Goal: Use online tool/utility: Utilize a website feature to perform a specific function

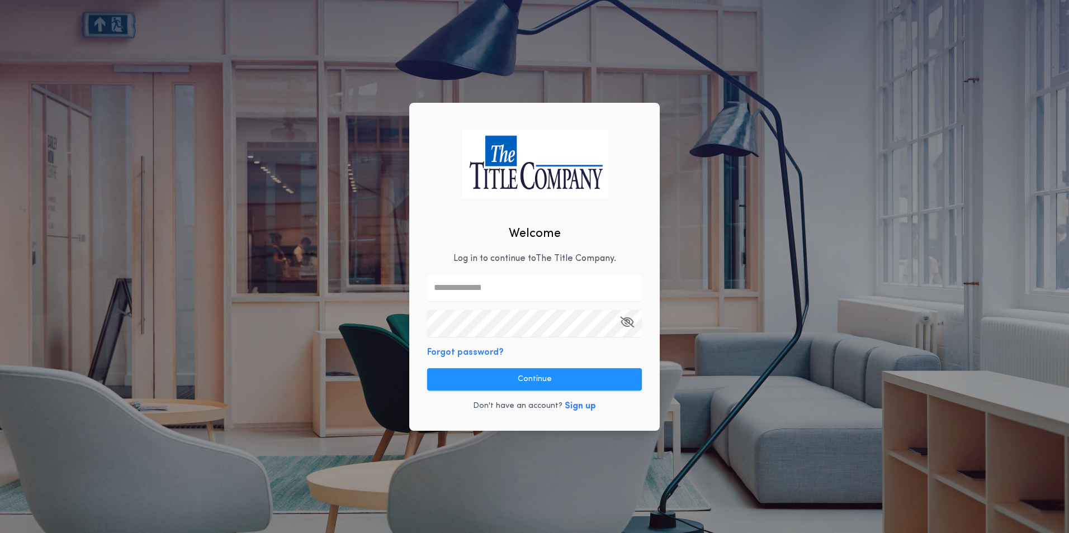
type input "**********"
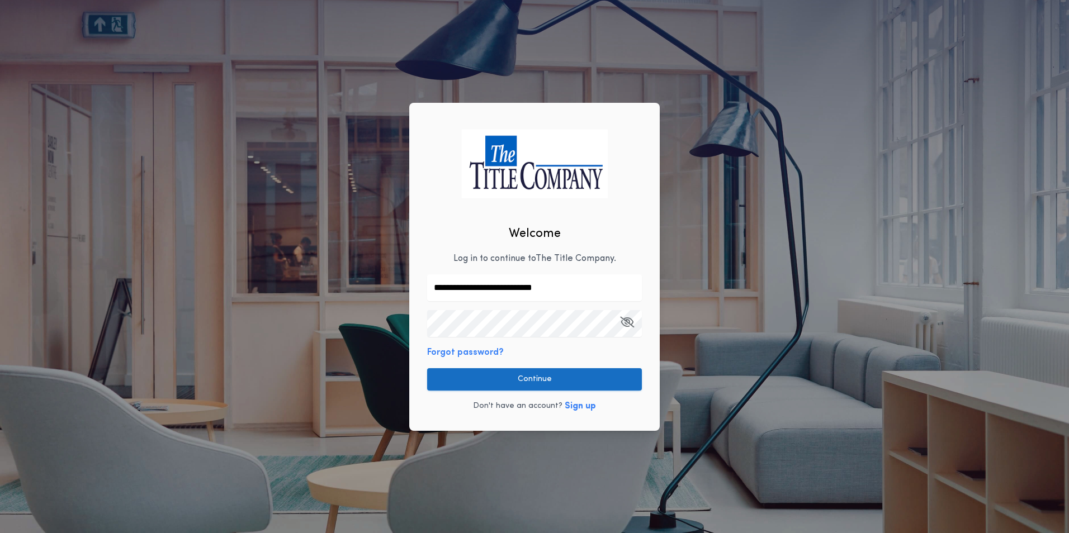
click at [520, 375] on button "Continue" at bounding box center [534, 379] width 215 height 22
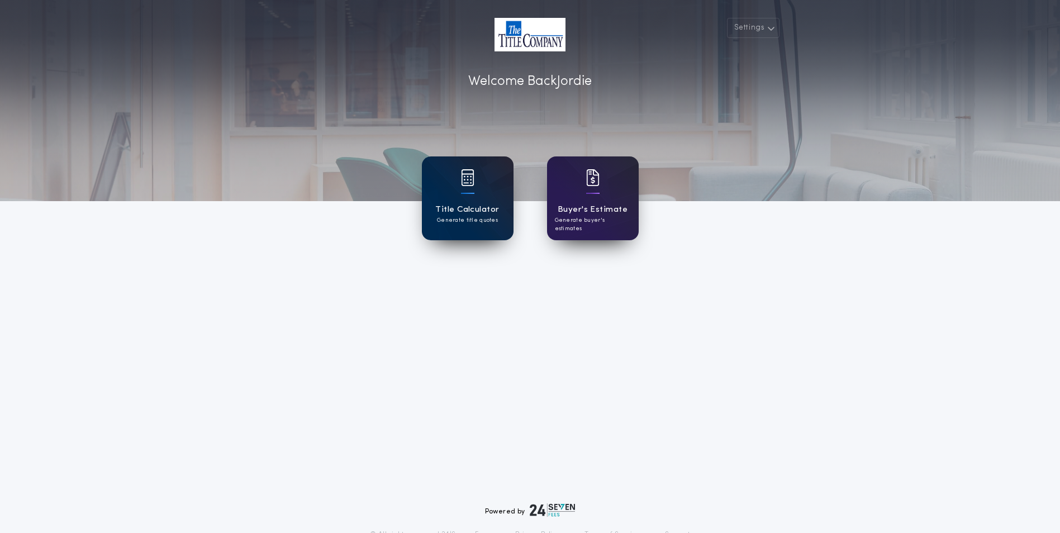
click at [465, 196] on div at bounding box center [467, 184] width 13 height 31
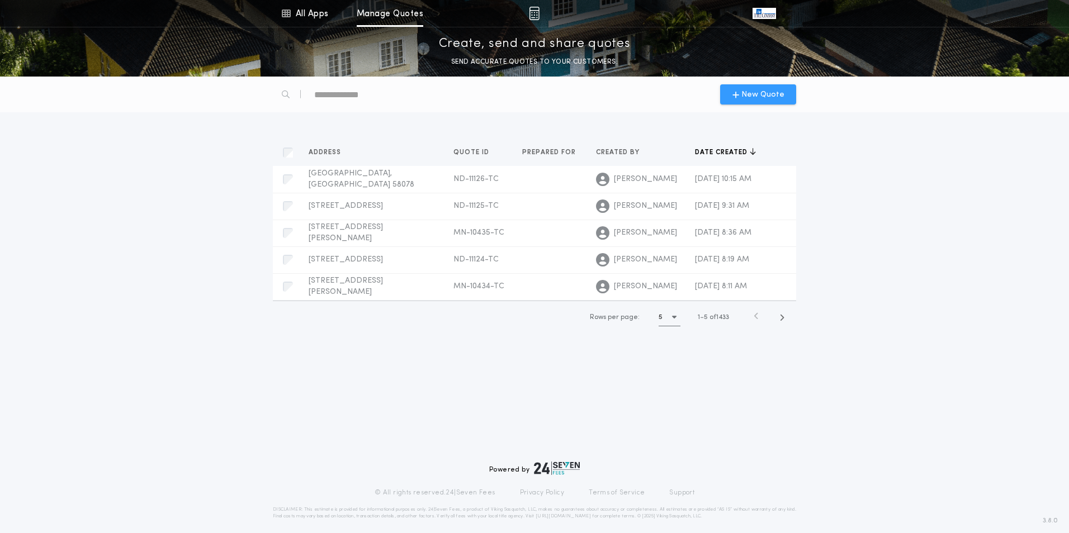
click at [759, 96] on span "New Quote" at bounding box center [762, 95] width 43 height 12
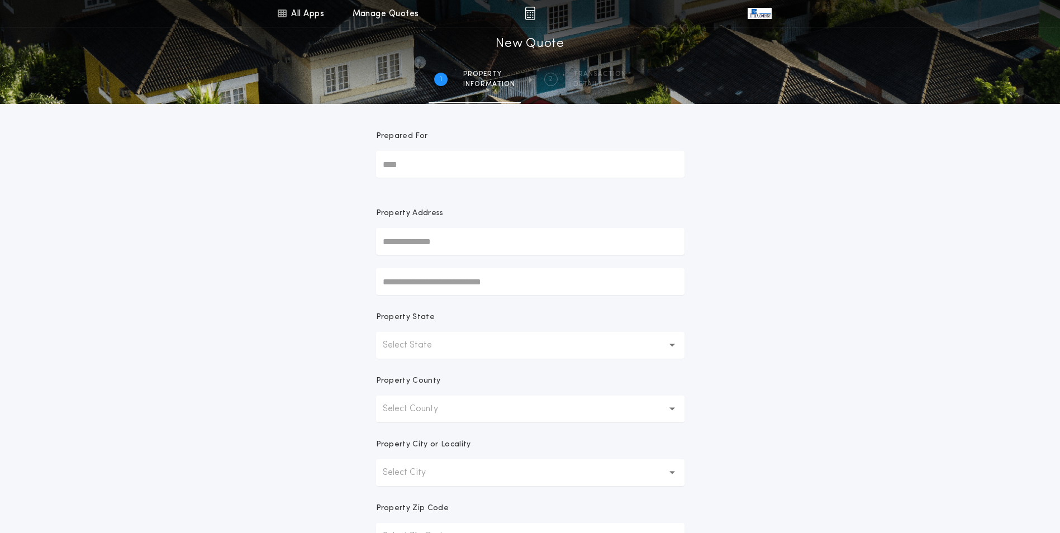
click at [475, 164] on input "Prepared For" at bounding box center [530, 164] width 309 height 27
type input "******"
click at [406, 243] on input "text" at bounding box center [530, 241] width 309 height 27
click at [409, 236] on input "text" at bounding box center [530, 241] width 309 height 27
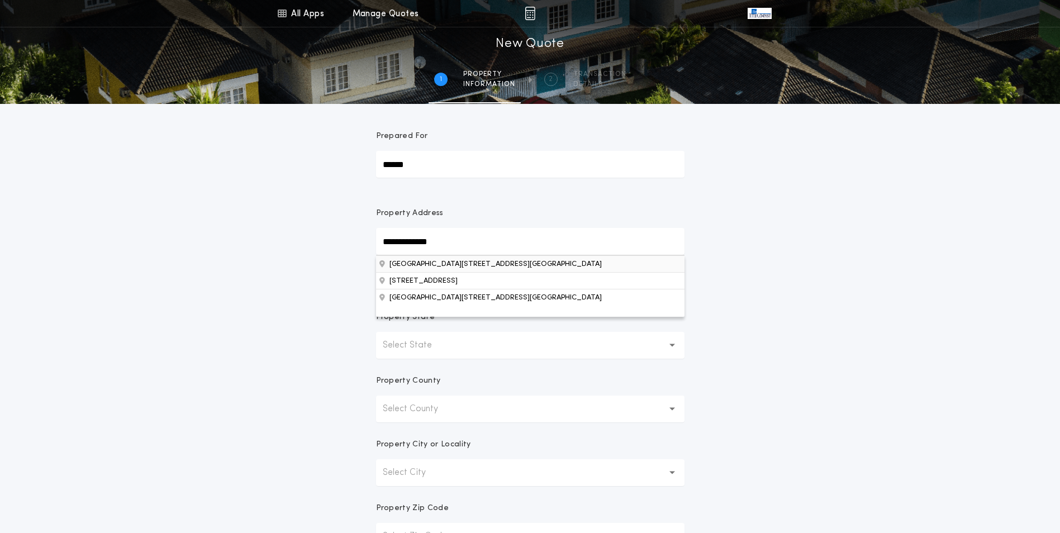
type input "**********"
click at [454, 263] on button "[GEOGRAPHIC_DATA][STREET_ADDRESS][GEOGRAPHIC_DATA]" at bounding box center [530, 263] width 309 height 17
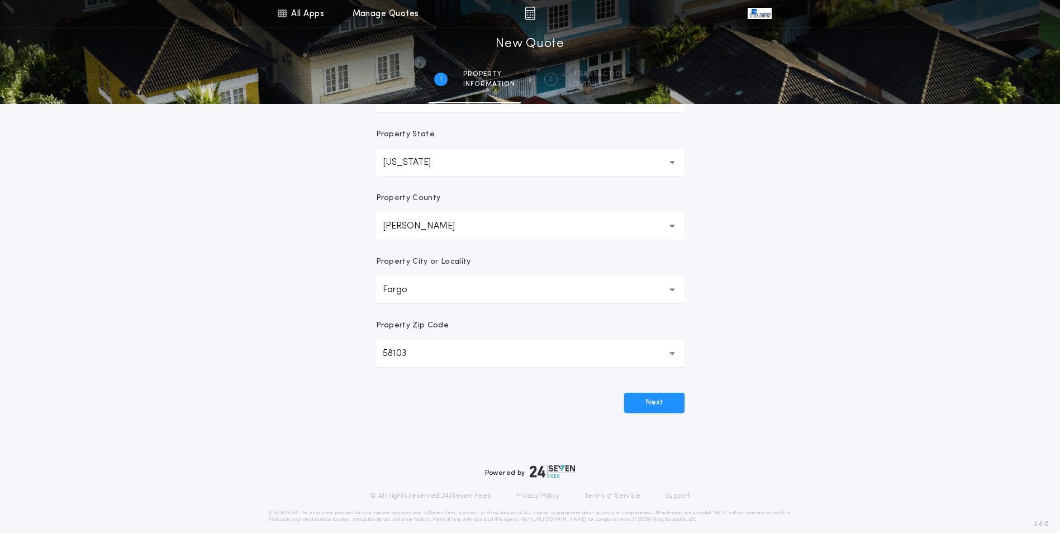
scroll to position [195, 0]
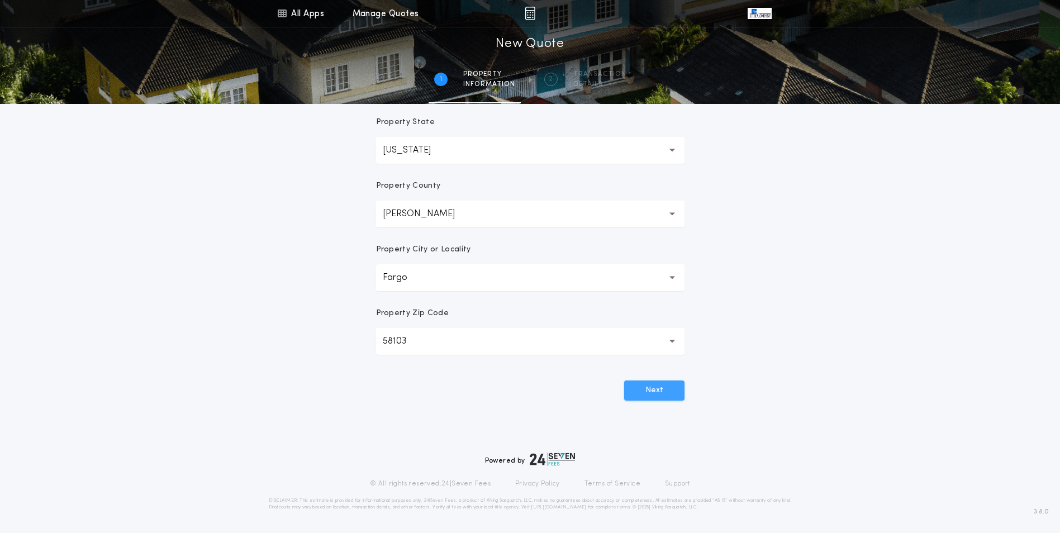
click at [650, 387] on button "Next" at bounding box center [654, 391] width 60 height 20
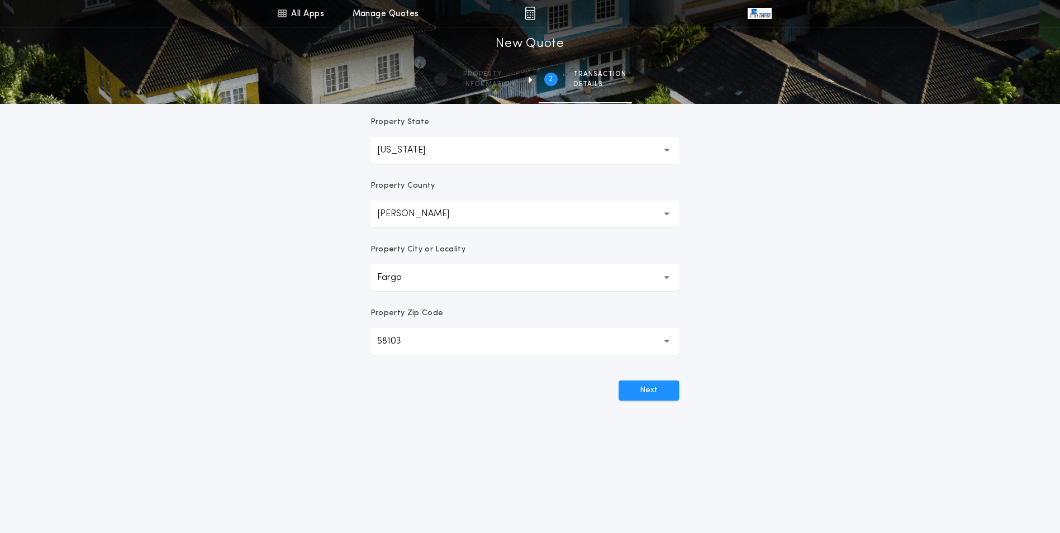
scroll to position [0, 0]
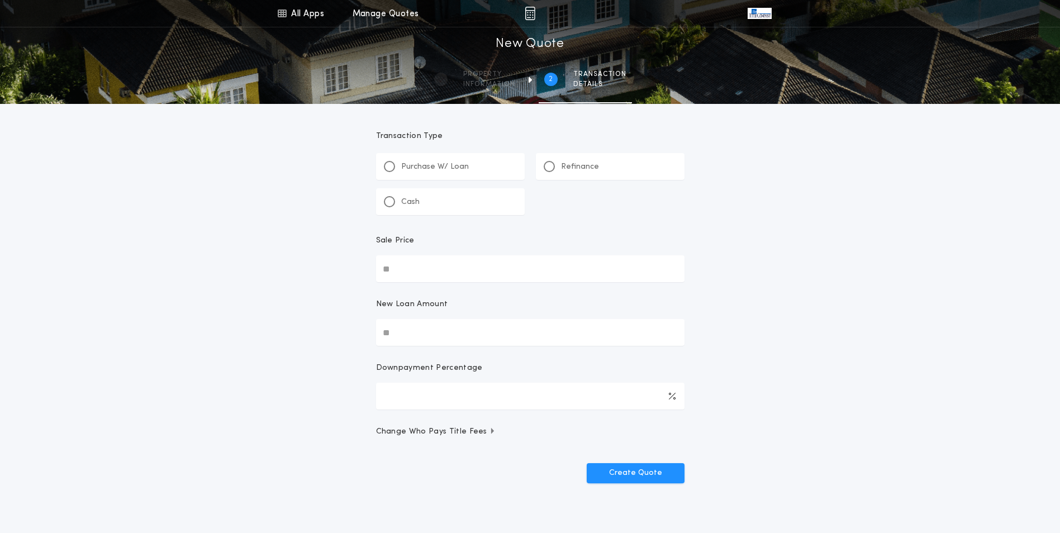
click at [558, 170] on div "Refinance" at bounding box center [571, 167] width 55 height 12
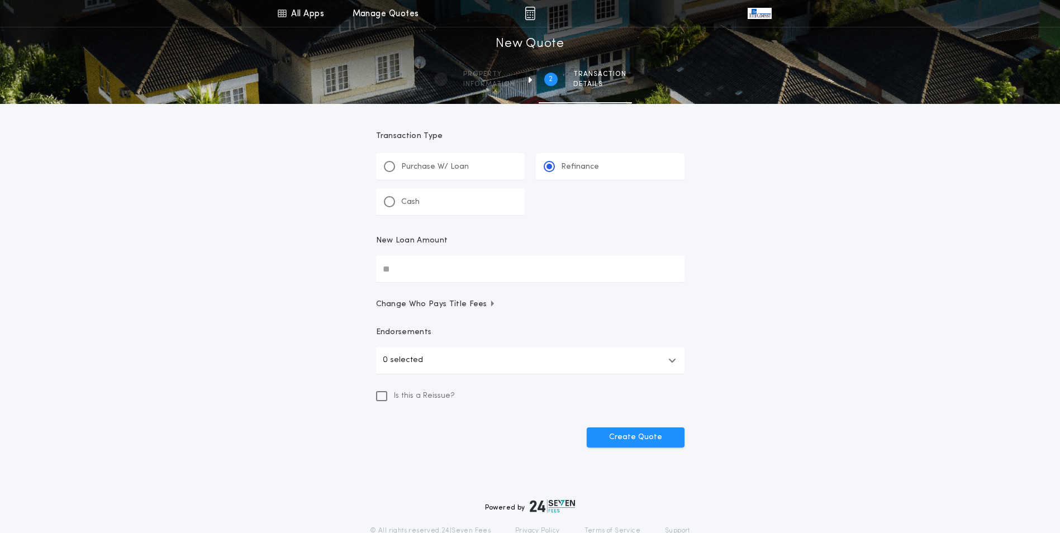
click at [411, 266] on input "New Loan Amount" at bounding box center [530, 268] width 309 height 27
type input "********"
drag, startPoint x: 302, startPoint y: 340, endPoint x: 321, endPoint y: 348, distance: 21.1
click at [302, 340] on div "All Apps Title Calculator Buyer's Estimate Menu All Apps Manage Quotes 2 /2 New…" at bounding box center [530, 245] width 1060 height 491
click at [621, 437] on button "Create Quote" at bounding box center [636, 438] width 98 height 20
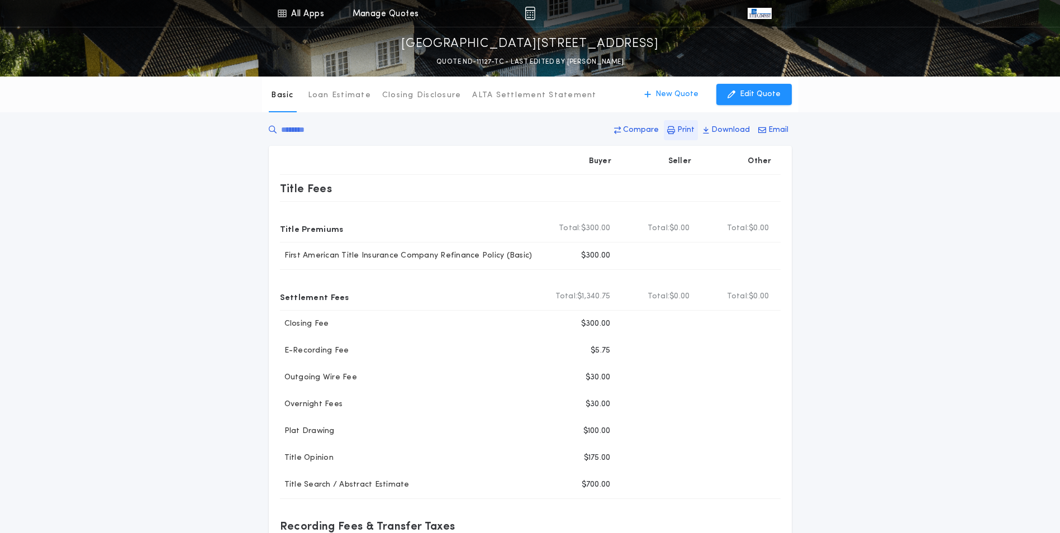
click at [686, 130] on p "Print" at bounding box center [685, 130] width 17 height 11
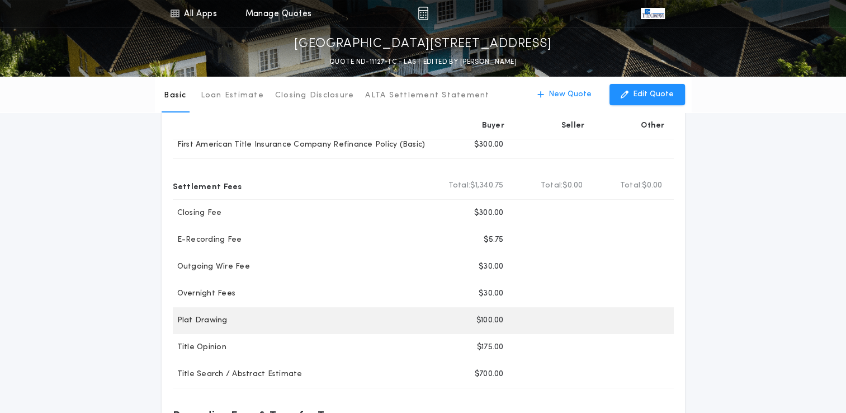
scroll to position [56, 0]
